Goal: Task Accomplishment & Management: Manage account settings

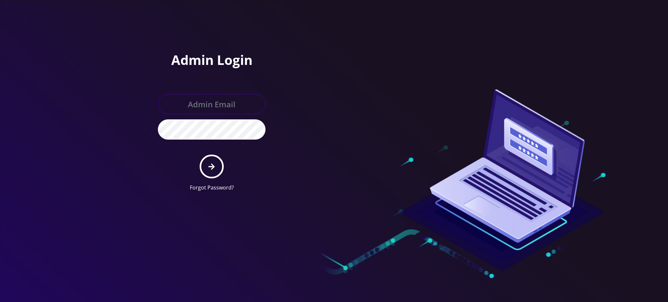
type input "[PERSON_NAME][EMAIL_ADDRESS][DOMAIN_NAME]"
click at [208, 167] on button "submit" at bounding box center [212, 167] width 24 height 24
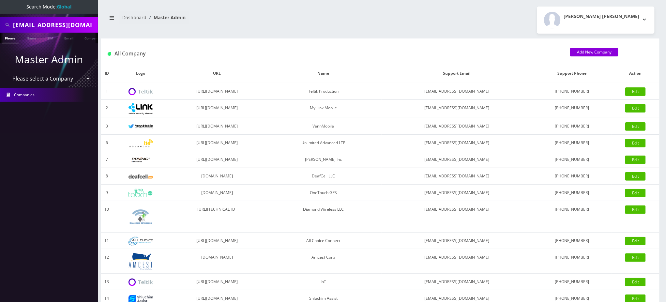
click at [53, 24] on input "[EMAIL_ADDRESS][DOMAIN_NAME]" at bounding box center [54, 25] width 83 height 12
click at [53, 24] on input "rcshvartzbord@gmail.com" at bounding box center [54, 25] width 83 height 12
paste input "13392393133"
drag, startPoint x: 14, startPoint y: 23, endPoint x: 7, endPoint y: 23, distance: 6.9
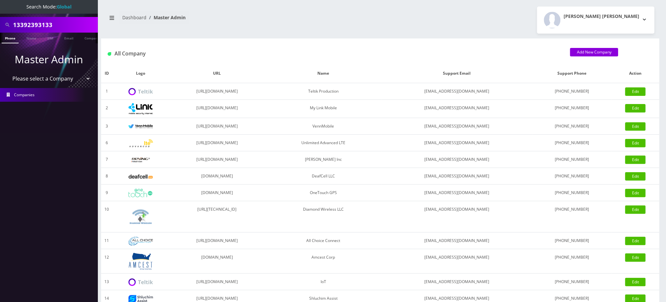
click at [8, 23] on div "13392393133" at bounding box center [49, 25] width 95 height 12
drag, startPoint x: 16, startPoint y: 23, endPoint x: 0, endPoint y: 22, distance: 15.7
click at [0, 22] on div "13392393133" at bounding box center [49, 25] width 98 height 16
type input "3392393133"
click at [10, 37] on link "Phone" at bounding box center [10, 38] width 17 height 11
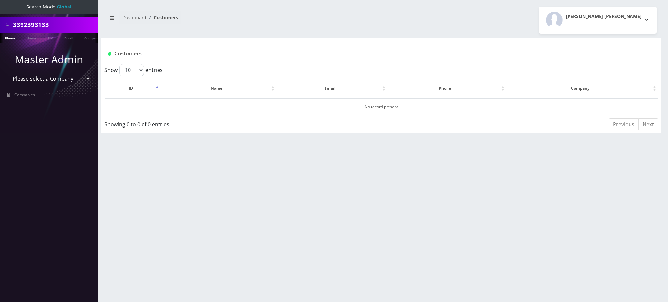
click at [45, 26] on input "3392393133" at bounding box center [54, 25] width 83 height 12
type input "5083451645"
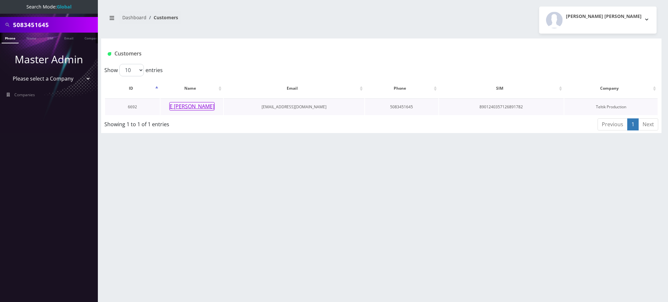
click at [192, 107] on button "E [PERSON_NAME]" at bounding box center [191, 106] width 45 height 8
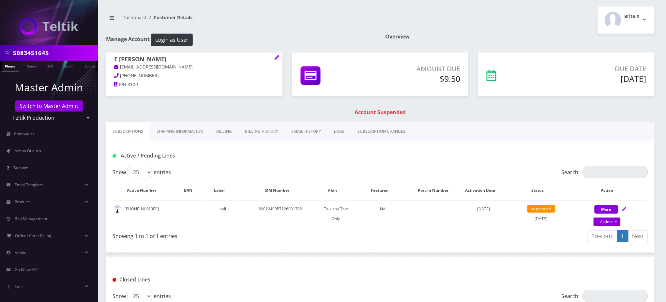
click at [255, 133] on link "Billing History" at bounding box center [262, 131] width 46 height 19
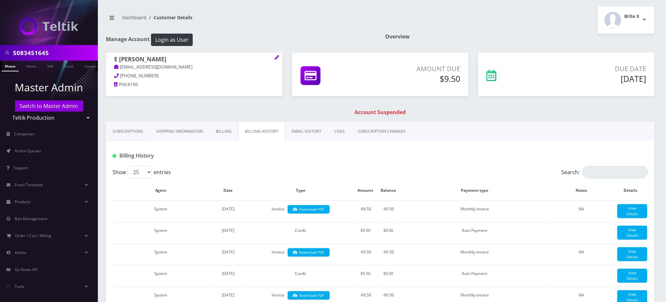
click at [225, 130] on link "Billing" at bounding box center [224, 131] width 29 height 19
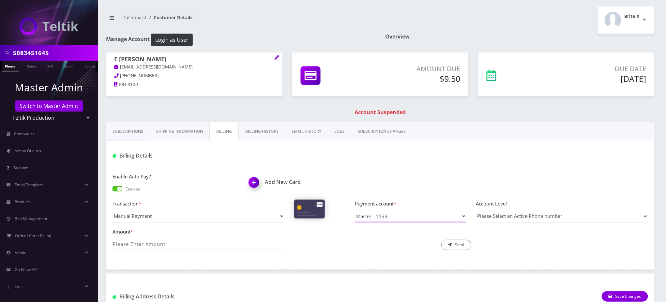
click at [393, 217] on select "Master - 1599" at bounding box center [411, 216] width 112 height 12
click at [341, 169] on div "Enable Auto Pay? Enabled Add New Card Transaction * Manual Payment Custom Charg…" at bounding box center [380, 214] width 549 height 96
drag, startPoint x: 140, startPoint y: 59, endPoint x: 113, endPoint y: 58, distance: 26.5
click at [113, 58] on div "E Jones ejones@ej77solutions.com 339-239-3133 PIN: 8100" at bounding box center [194, 73] width 177 height 41
copy h1 "E [PERSON_NAME]"
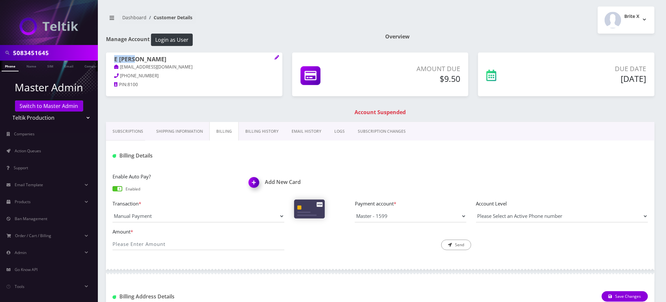
click at [270, 181] on h1 "Add New Card" at bounding box center [312, 182] width 127 height 6
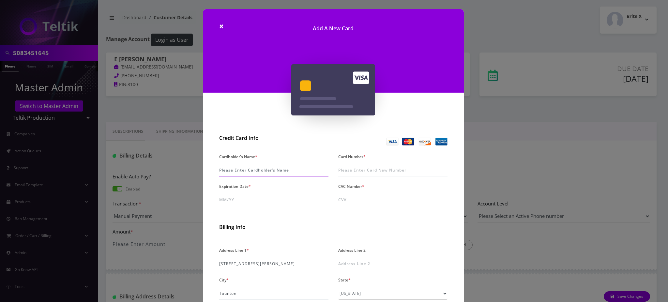
click at [253, 169] on input "Cardholder's Name *" at bounding box center [273, 170] width 109 height 12
paste input "E [PERSON_NAME]"
click at [219, 170] on input "E [PERSON_NAME]" at bounding box center [273, 170] width 109 height 12
type input "Edward Jones"
type input "5205 1963 2002 4688"
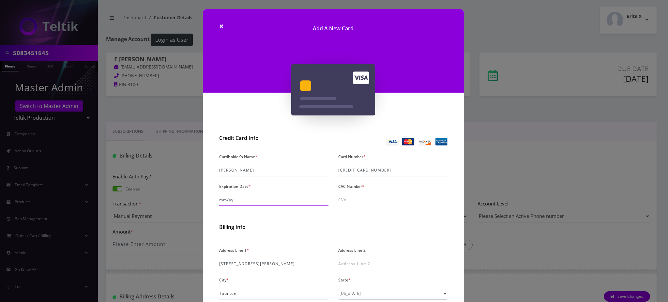
click at [251, 200] on input "Expiration Date *" at bounding box center [273, 200] width 109 height 12
type input "11/28"
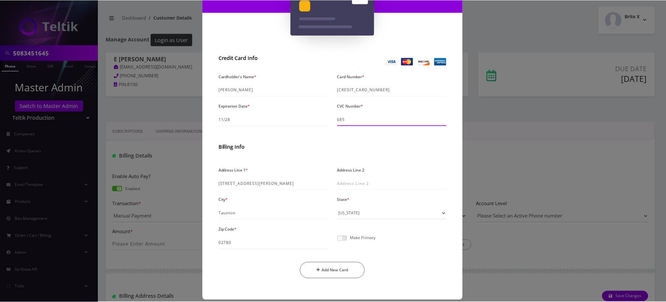
scroll to position [87, 0]
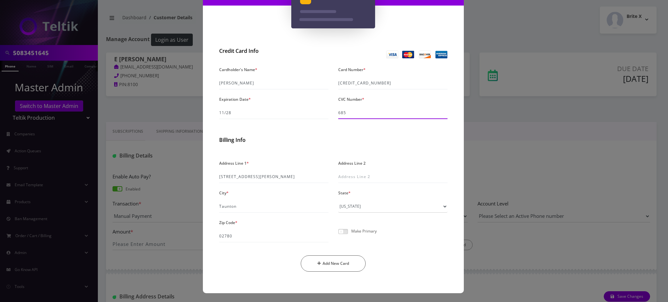
type input "685"
click at [344, 232] on span at bounding box center [343, 231] width 10 height 5
click at [338, 235] on input "checkbox" at bounding box center [338, 235] width 0 height 0
click at [330, 258] on button "Add New Card" at bounding box center [333, 264] width 65 height 16
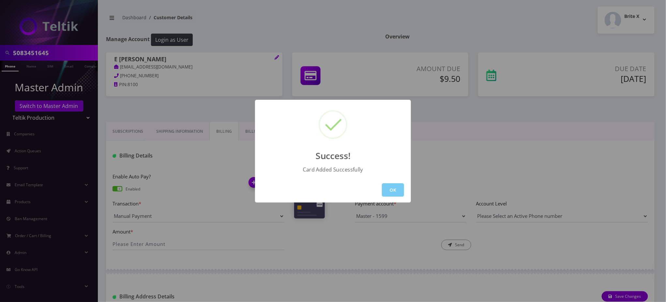
click at [394, 191] on button "OK" at bounding box center [393, 189] width 22 height 13
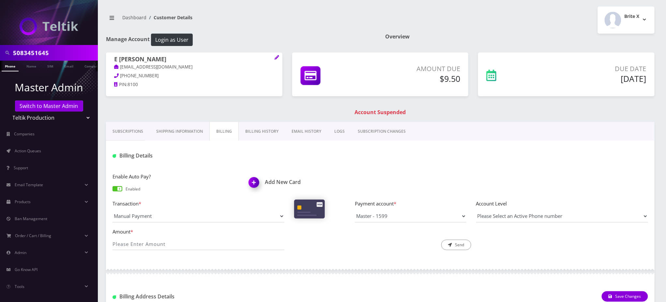
click at [10, 68] on link "Phone" at bounding box center [10, 66] width 17 height 11
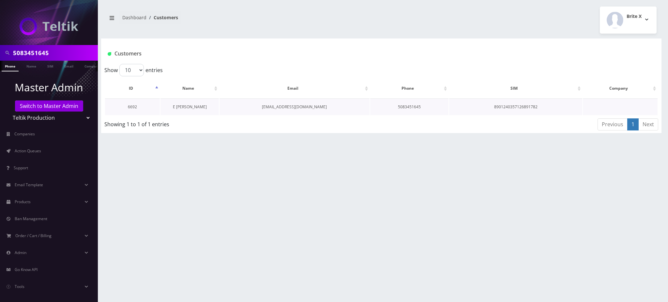
click at [187, 107] on link "E [PERSON_NAME]" at bounding box center [190, 107] width 34 height 6
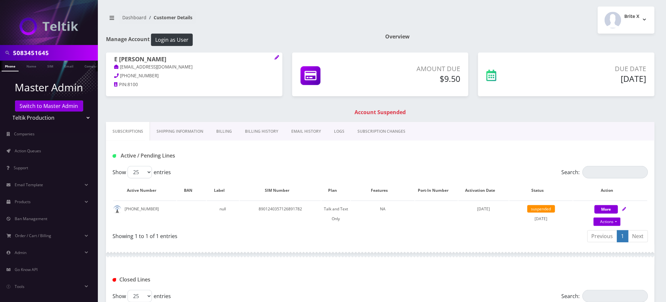
click at [226, 132] on link "Billing" at bounding box center [224, 131] width 29 height 19
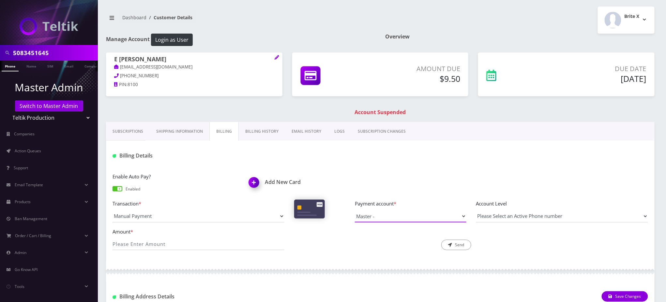
click at [391, 219] on select "Master - 1599 Master -" at bounding box center [411, 216] width 112 height 12
click at [334, 256] on div "Enable Auto Pay? Enabled Add New Card Transaction * Manual Payment Custom Charg…" at bounding box center [380, 214] width 549 height 96
click at [177, 242] on input "Amount *" at bounding box center [199, 244] width 172 height 12
type input "9.50"
click at [456, 247] on button "Send" at bounding box center [457, 245] width 30 height 10
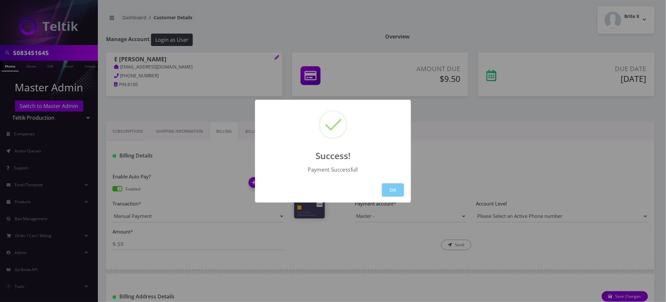
click at [392, 191] on button "OK" at bounding box center [393, 189] width 22 height 13
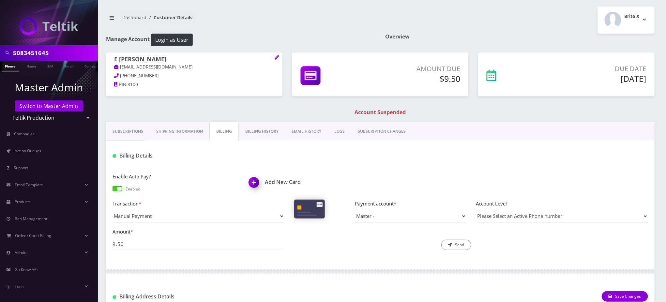
click at [251, 107] on div "E Jones ejones@ej77solutions.com 339-239-3133 PIN: 8100 Amount Due $9.50 Due Da…" at bounding box center [380, 88] width 559 height 70
click at [175, 39] on button "Login as User" at bounding box center [172, 40] width 42 height 12
click at [8, 67] on link "Phone" at bounding box center [10, 66] width 17 height 11
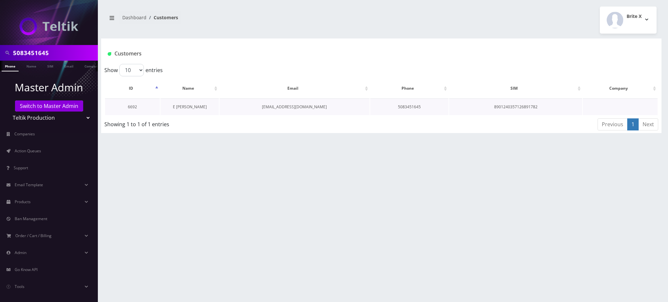
click at [188, 109] on link "E [PERSON_NAME]" at bounding box center [190, 107] width 34 height 6
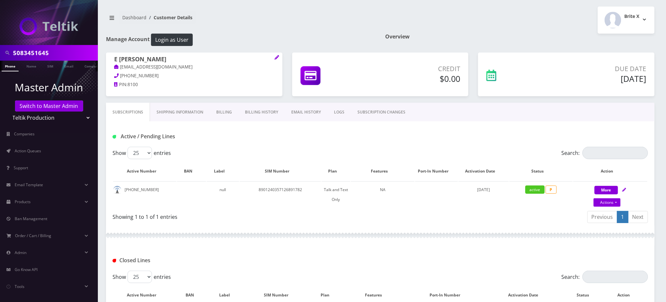
click at [37, 54] on input "5083451645" at bounding box center [54, 53] width 83 height 12
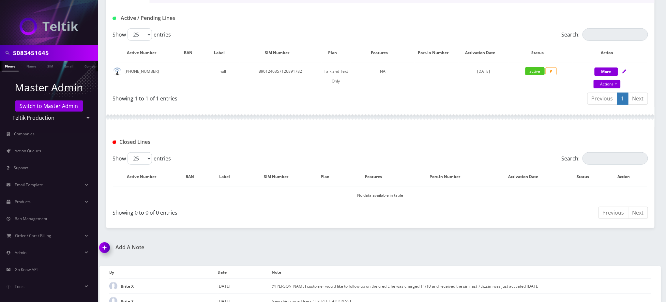
scroll to position [128, 0]
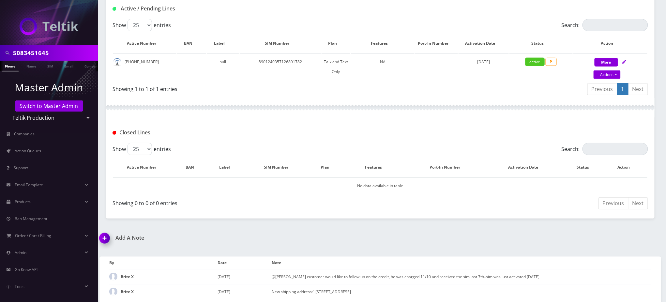
click at [104, 236] on img at bounding box center [105, 240] width 19 height 19
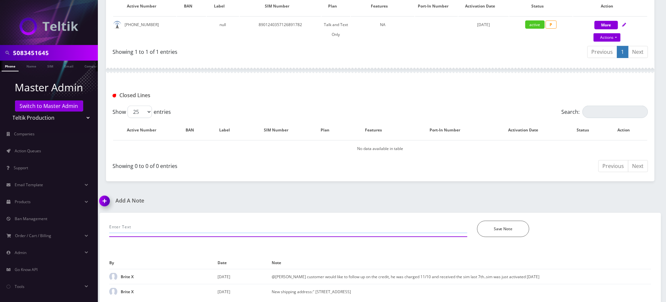
click at [144, 224] on input "text" at bounding box center [288, 227] width 358 height 12
type input "a"
type input "updated cc info, processed pmt and restored line"
click at [504, 226] on button "Save Note" at bounding box center [503, 229] width 52 height 16
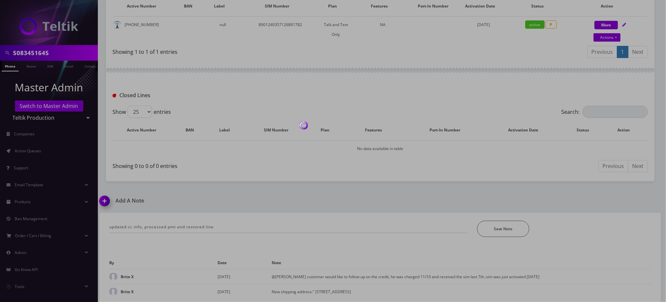
scroll to position [143, 0]
